Goal: Information Seeking & Learning: Learn about a topic

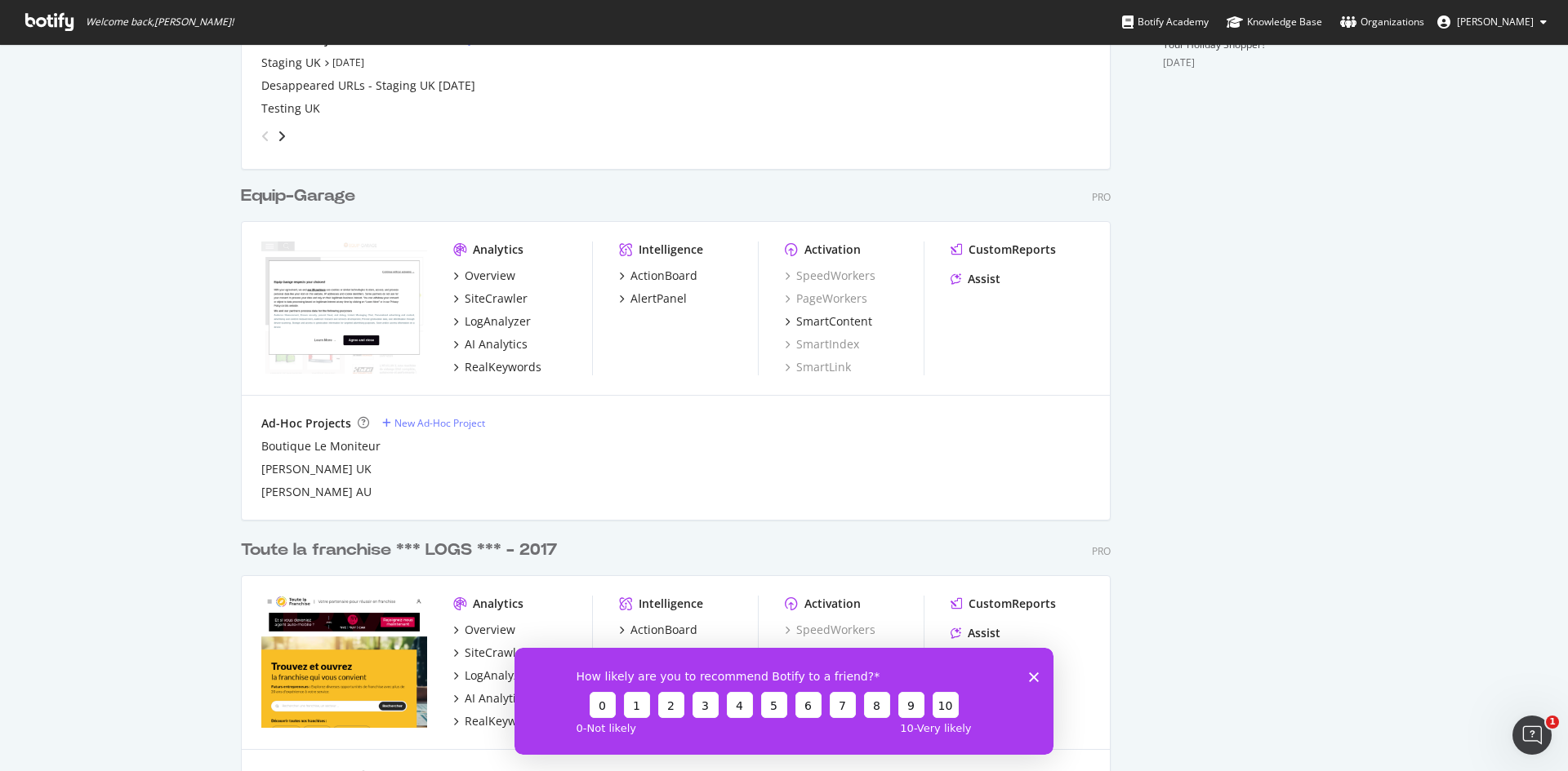
scroll to position [897, 0]
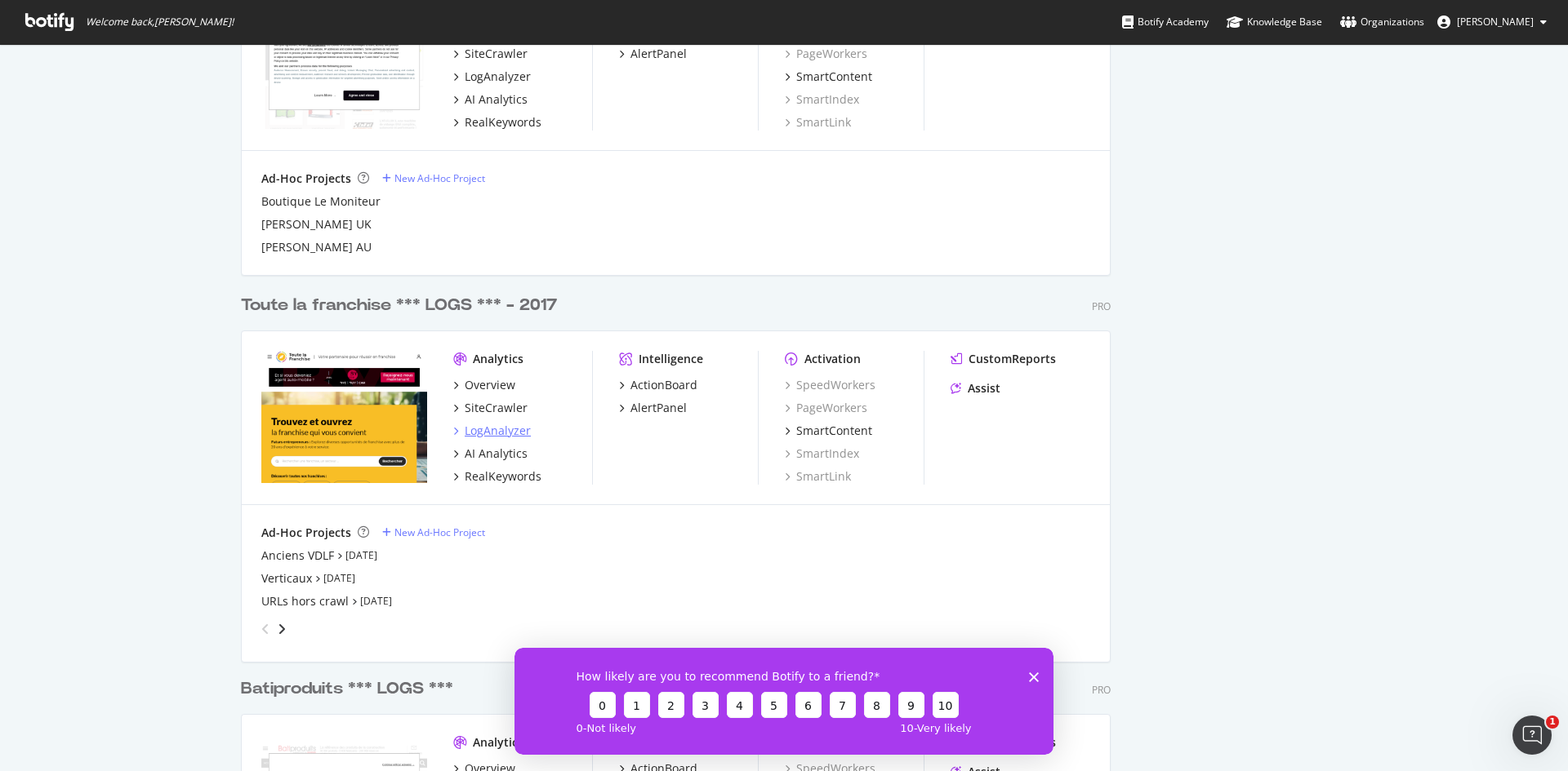
click at [500, 436] on div "LogAnalyzer" at bounding box center [498, 431] width 66 height 16
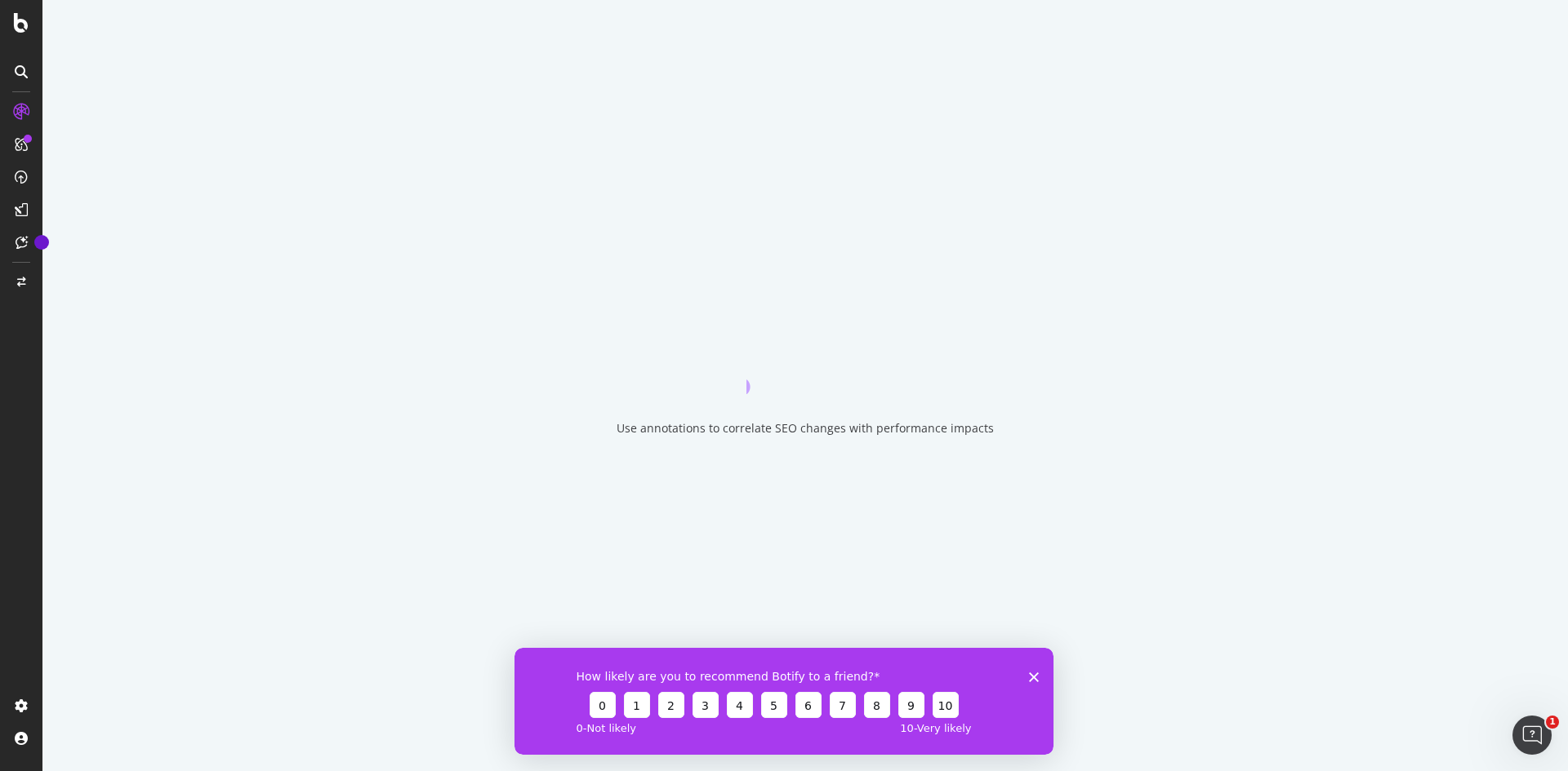
click at [1036, 671] on icon "Fermer l'enquête" at bounding box center [1033, 676] width 10 height 10
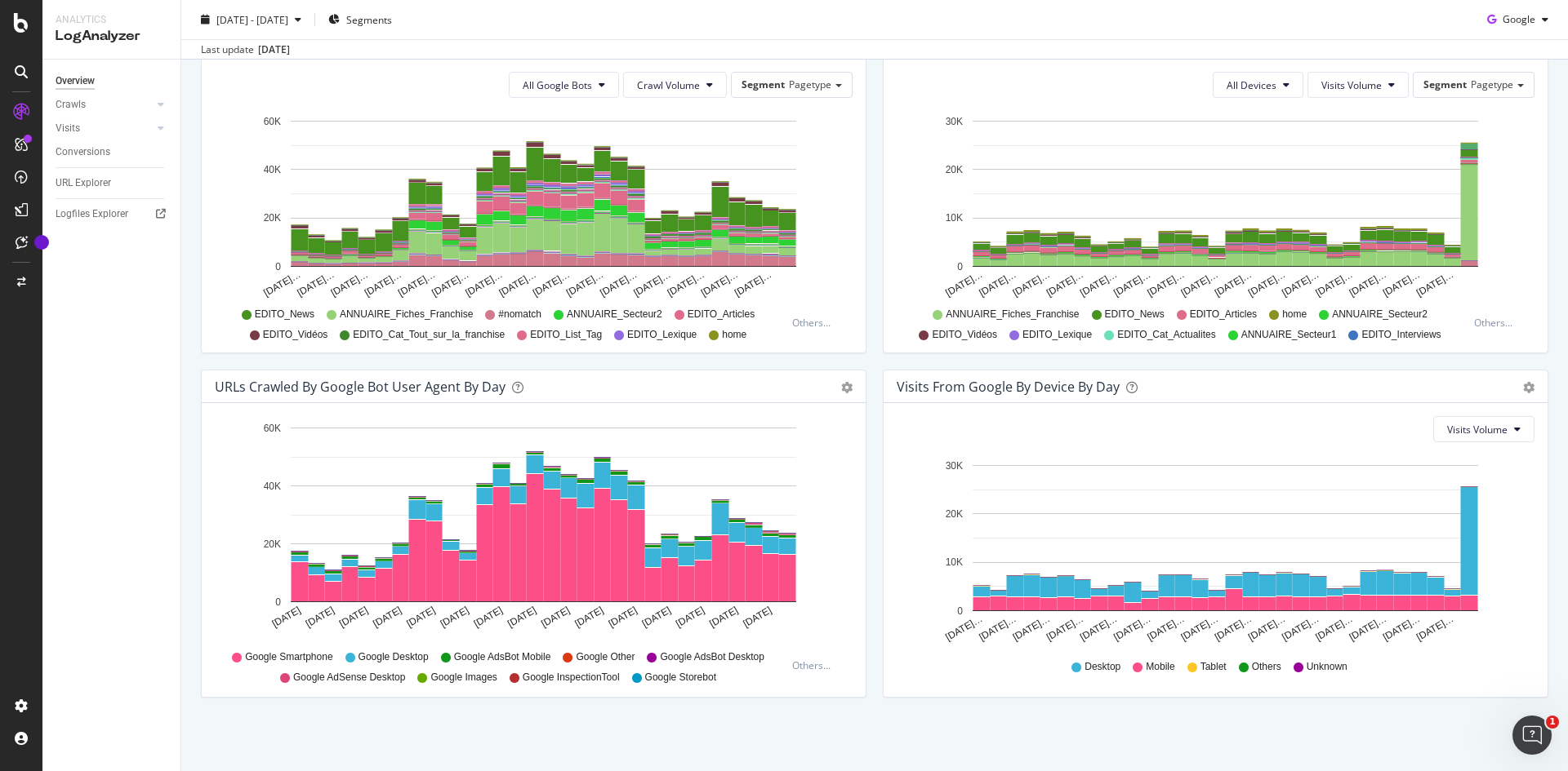
scroll to position [508, 0]
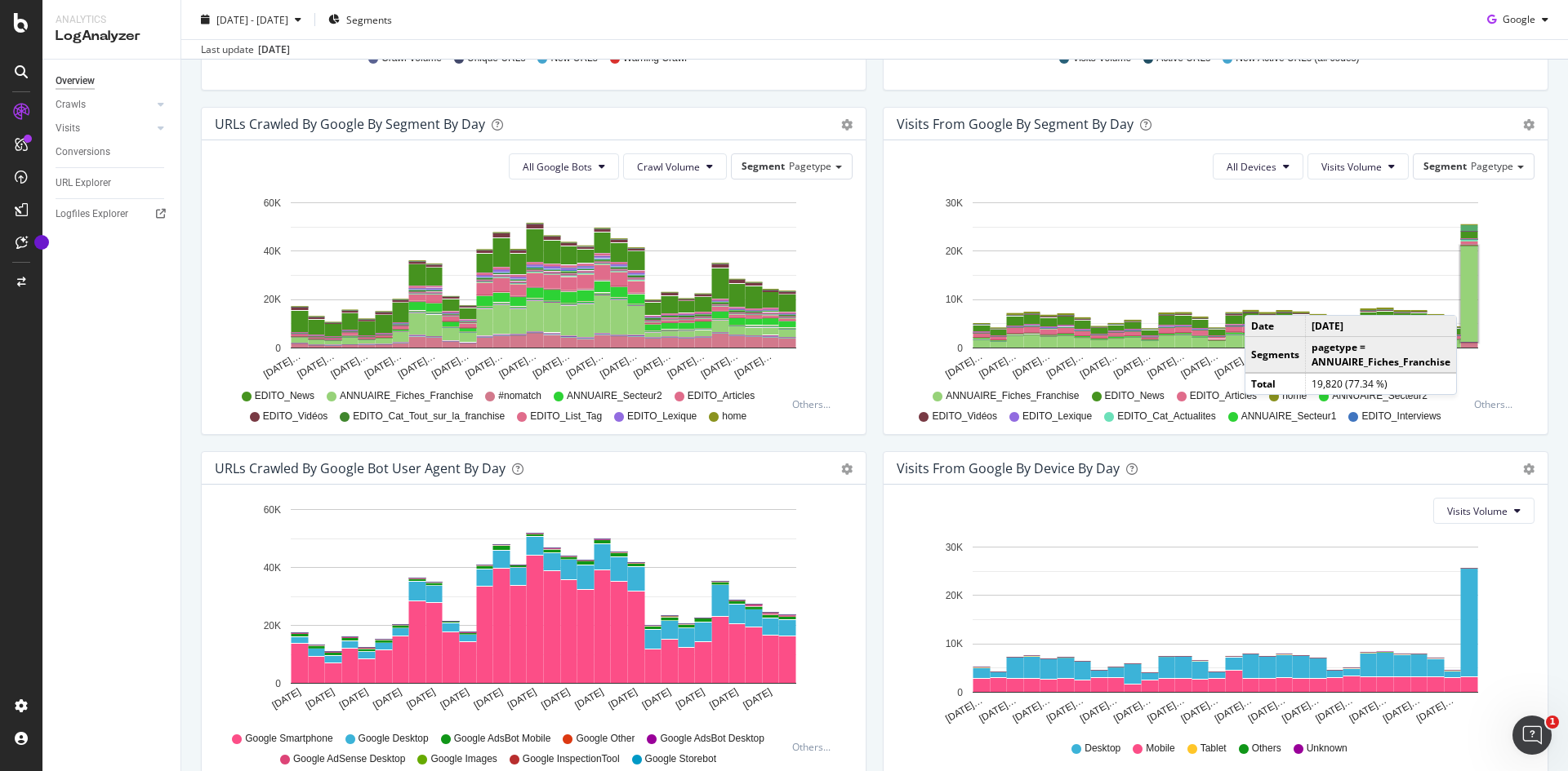
click at [1461, 299] on rect "A chart." at bounding box center [1469, 294] width 17 height 95
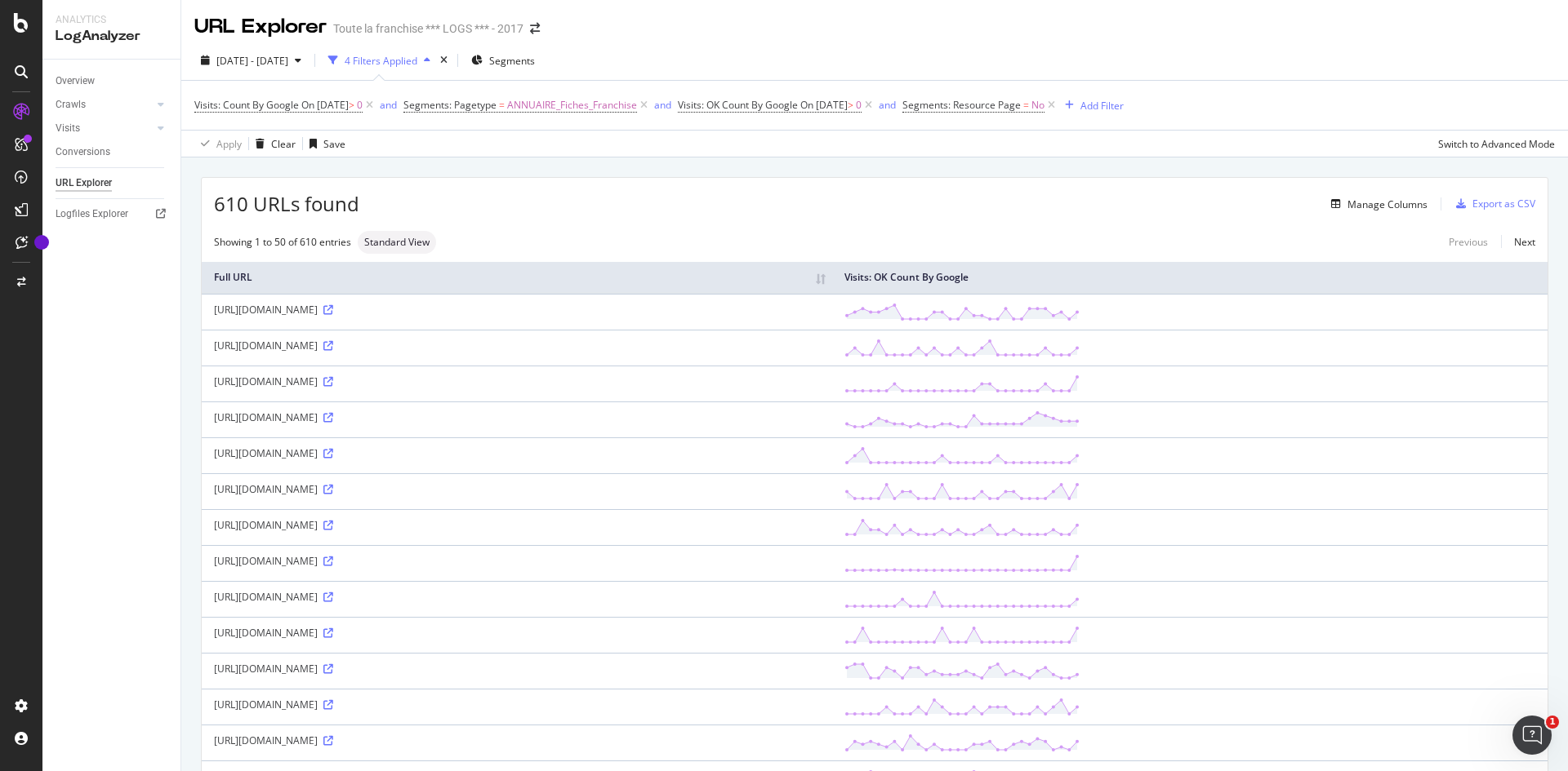
click at [398, 61] on div "4 Filters Applied" at bounding box center [381, 61] width 73 height 14
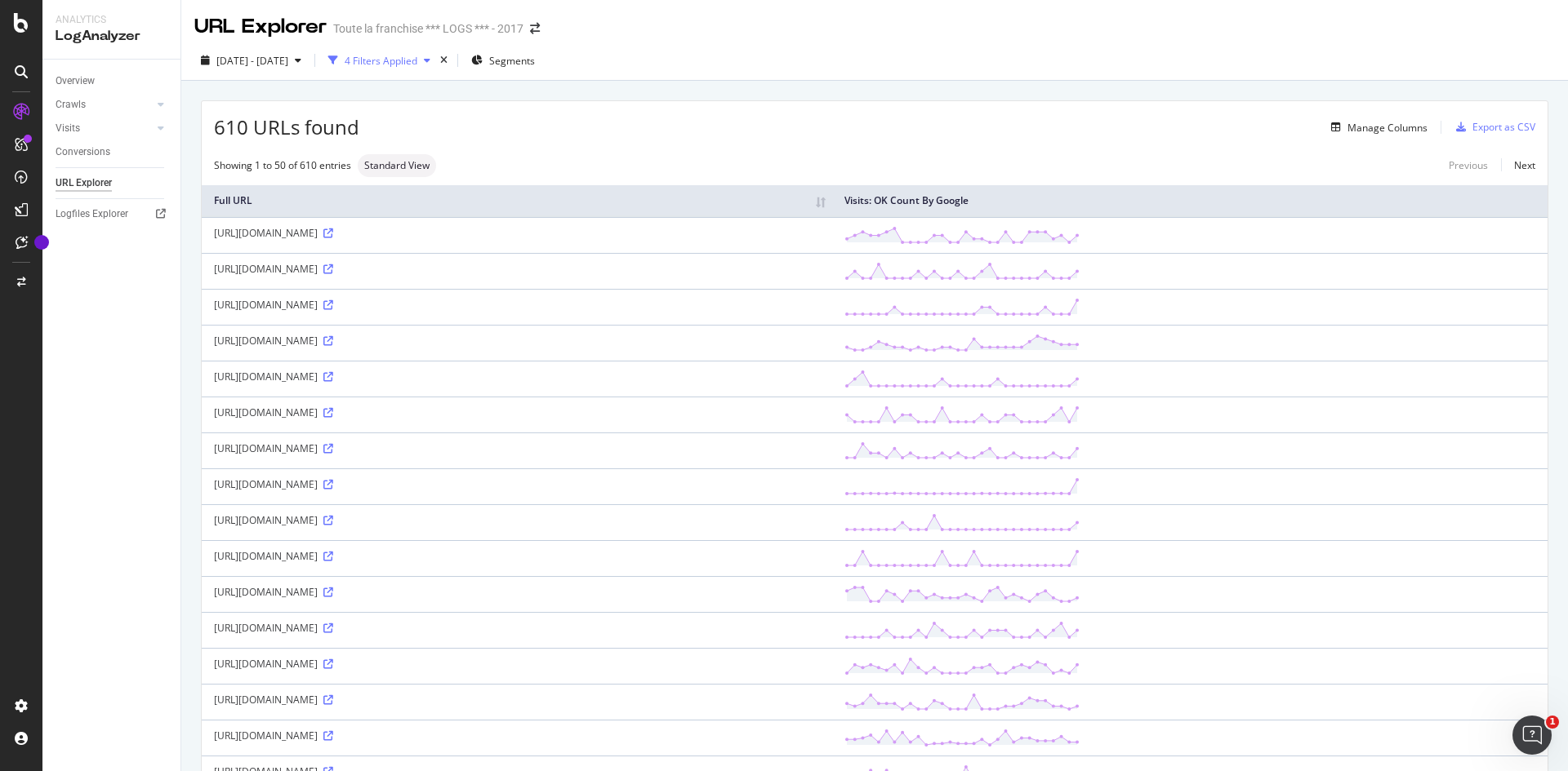
click at [398, 61] on div "4 Filters Applied" at bounding box center [381, 61] width 73 height 14
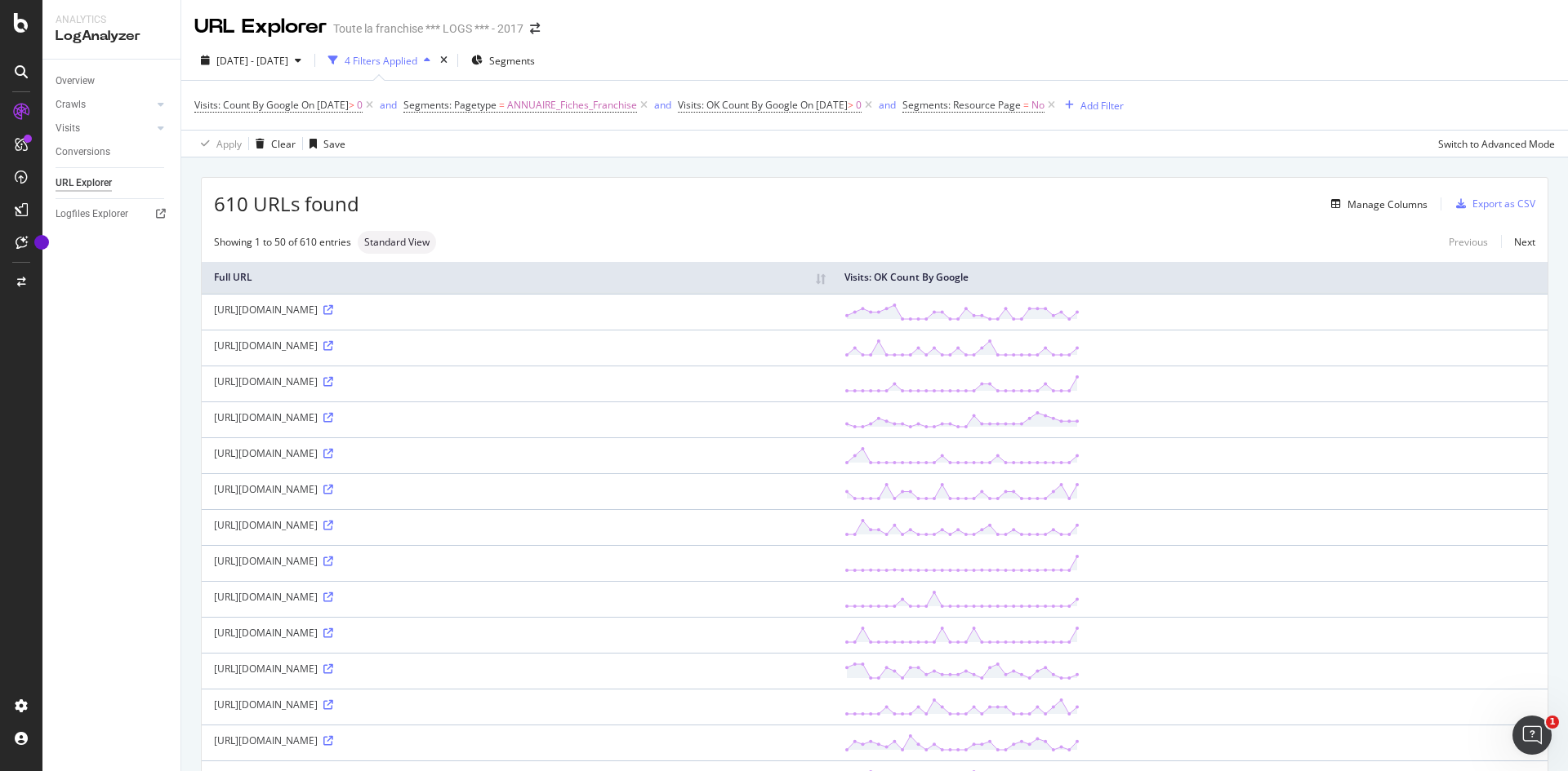
click at [398, 61] on div "4 Filters Applied" at bounding box center [381, 61] width 73 height 14
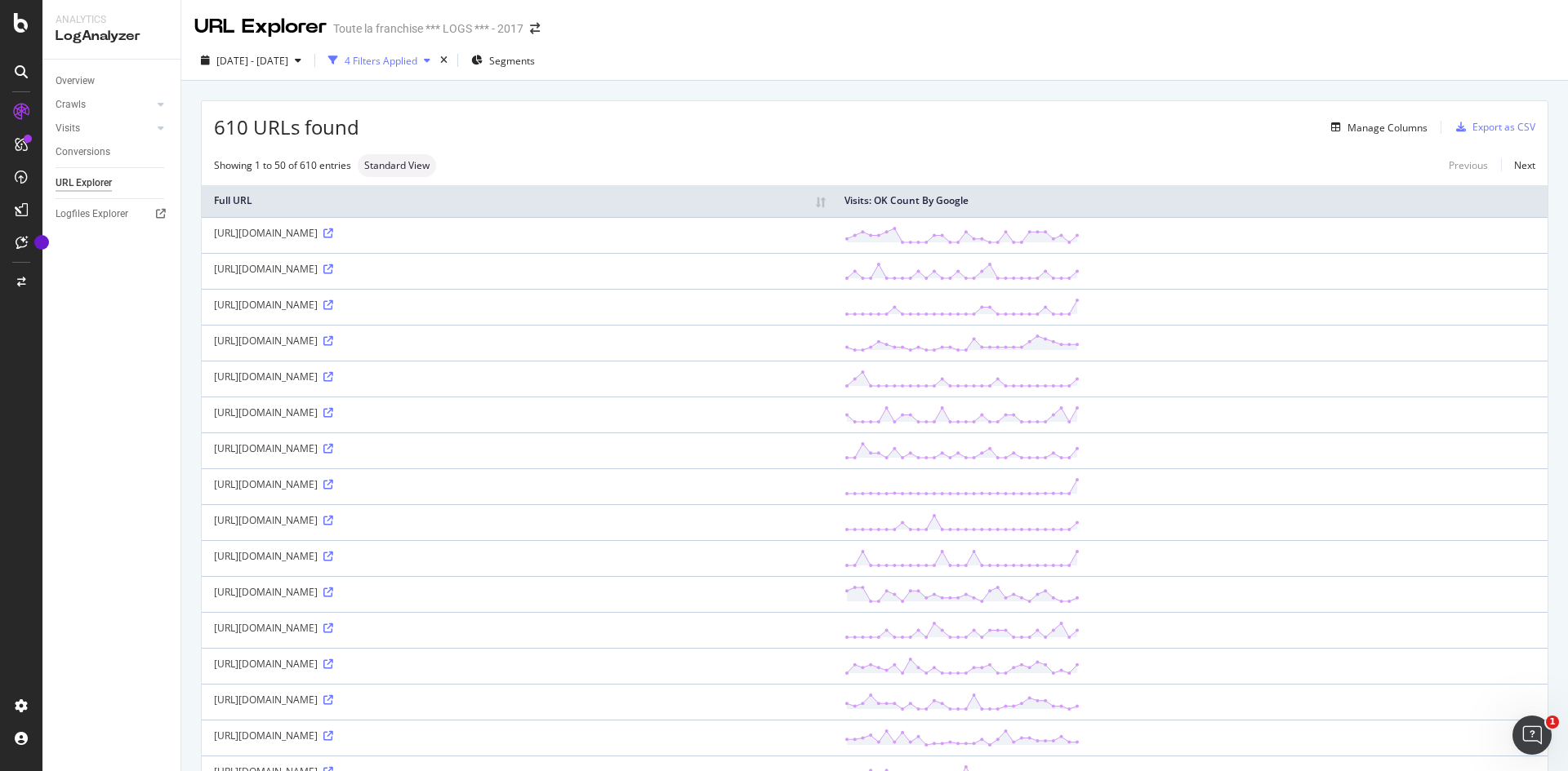
click at [413, 59] on div "4 Filters Applied" at bounding box center [381, 61] width 73 height 14
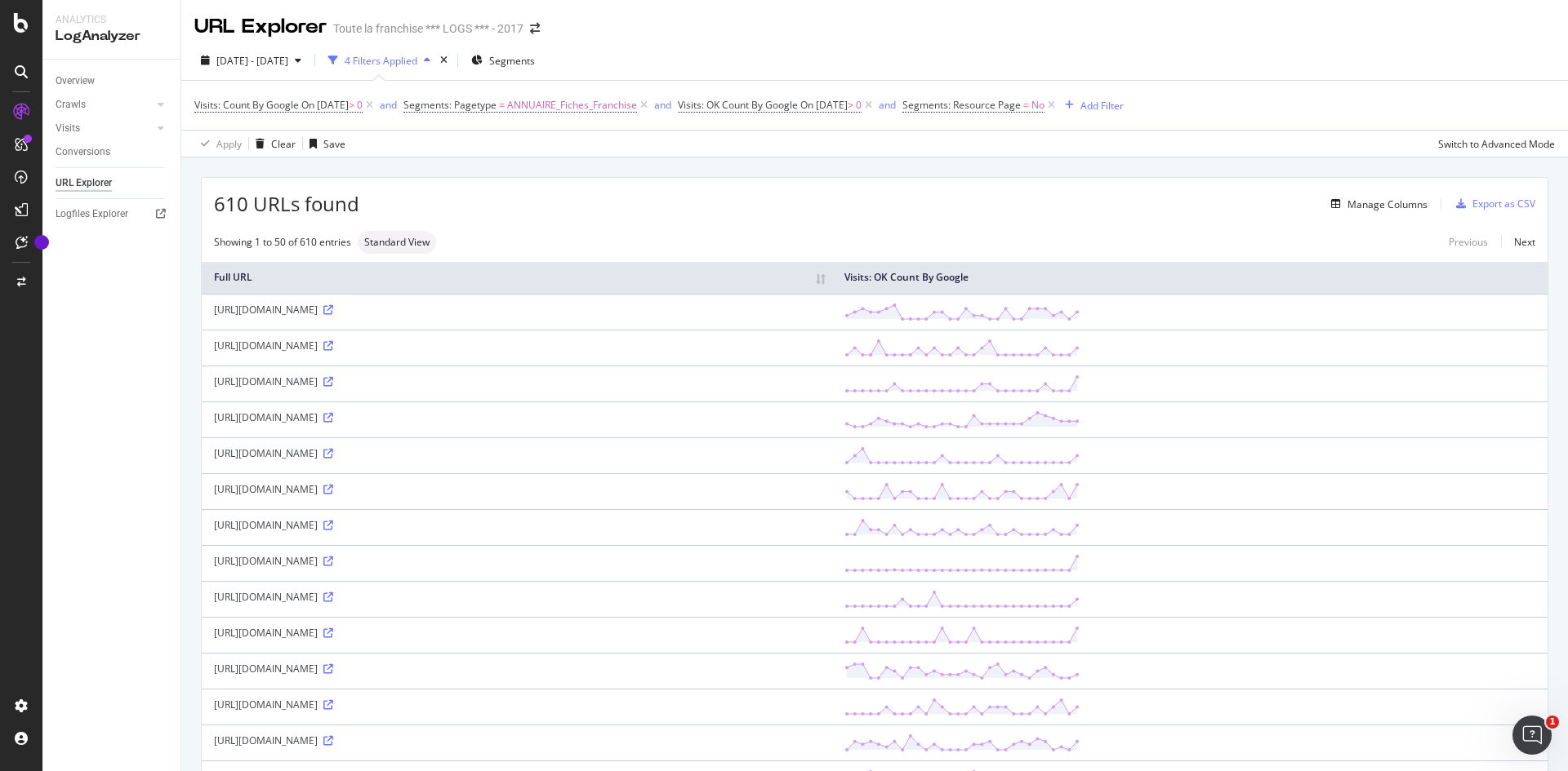
click at [454, 194] on div "610 URLs found Manage Columns Export as CSV" at bounding box center [874, 198] width 1345 height 40
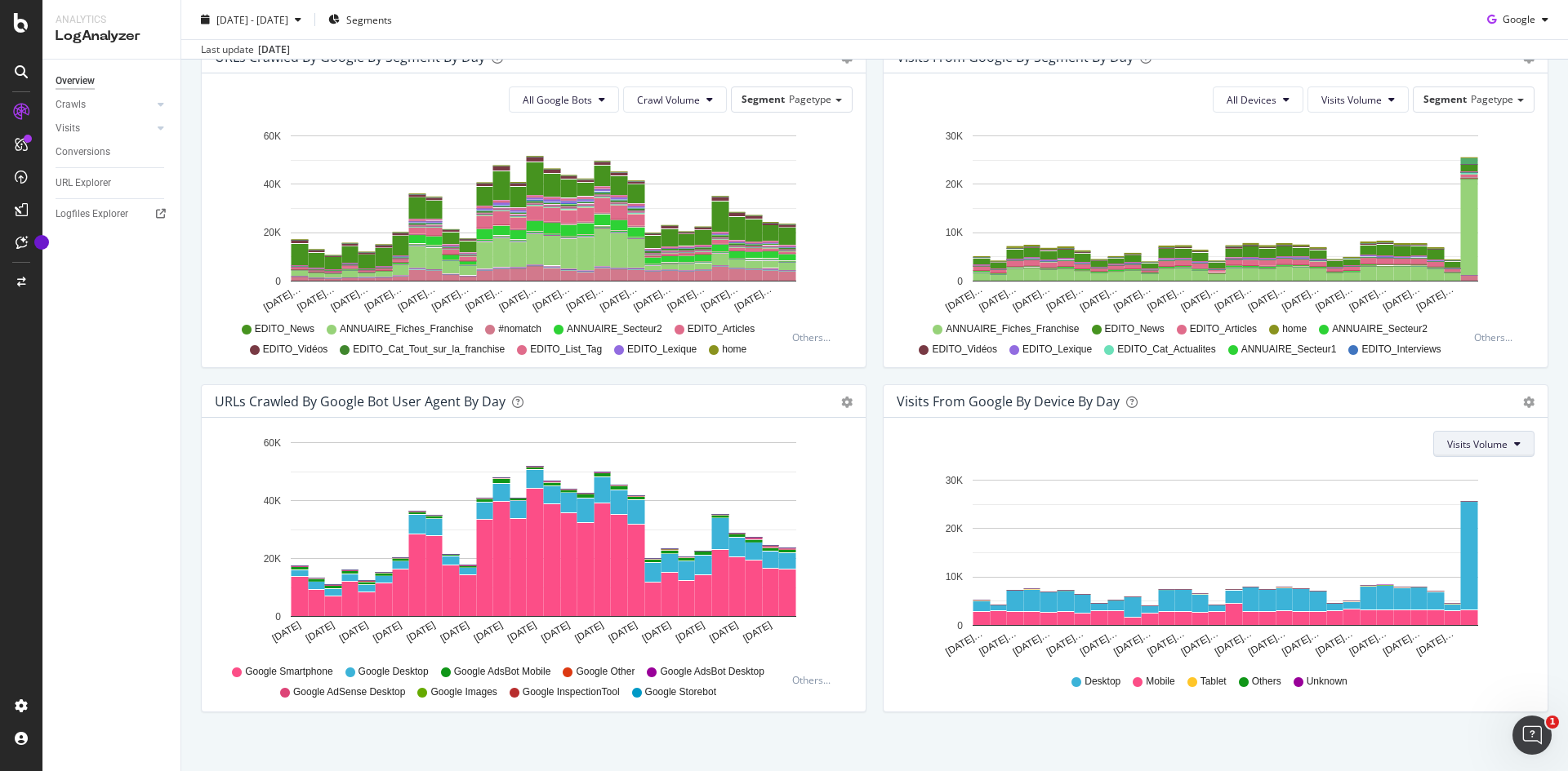
scroll to position [589, 0]
